Goal: Navigation & Orientation: Find specific page/section

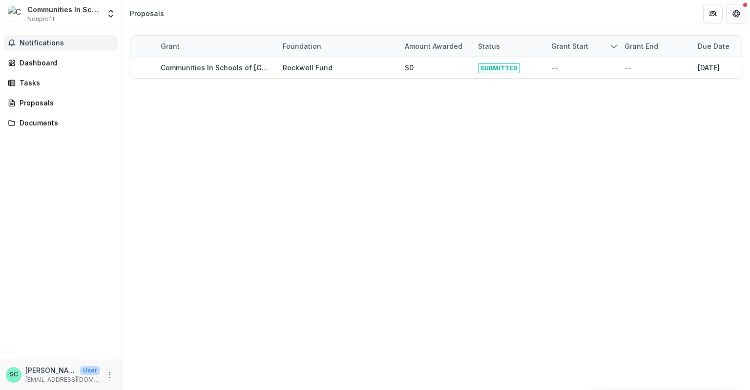
click at [60, 45] on span "Notifications" at bounding box center [67, 43] width 94 height 8
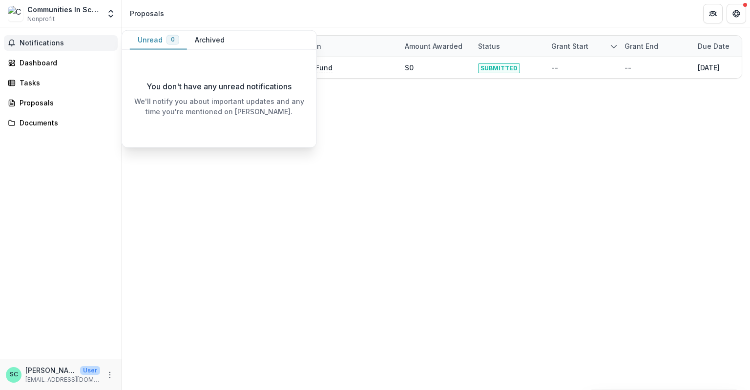
click at [60, 45] on span "Notifications" at bounding box center [67, 43] width 94 height 8
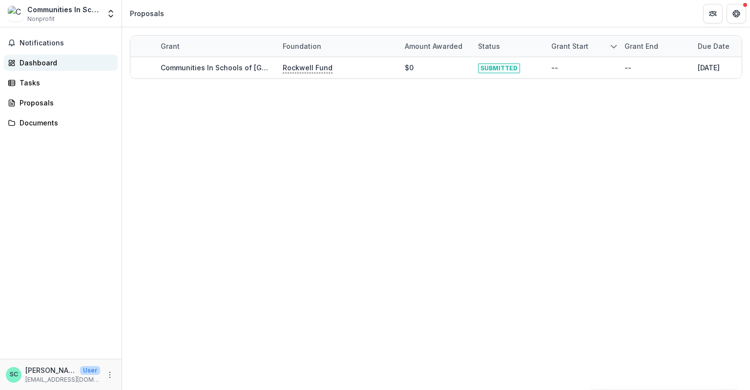
click at [38, 66] on div "Dashboard" at bounding box center [65, 63] width 90 height 10
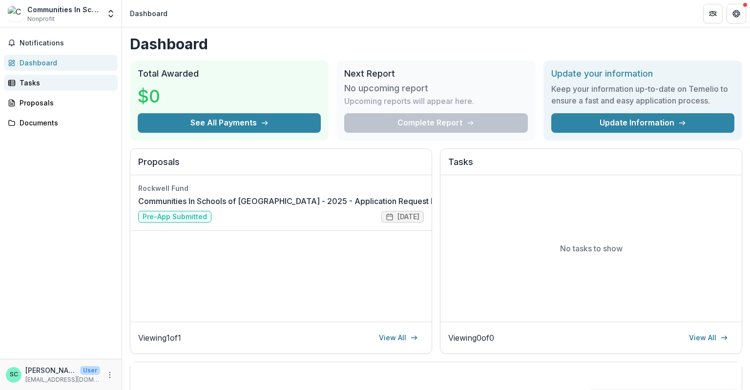
click at [26, 85] on div "Tasks" at bounding box center [65, 83] width 90 height 10
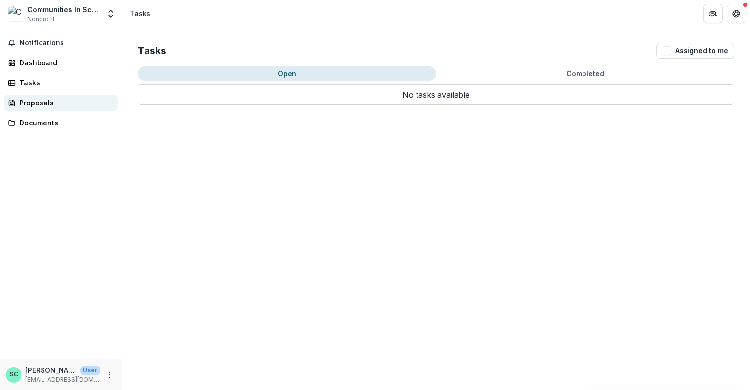
click at [24, 103] on div "Proposals" at bounding box center [65, 103] width 90 height 10
